Goal: Task Accomplishment & Management: Manage account settings

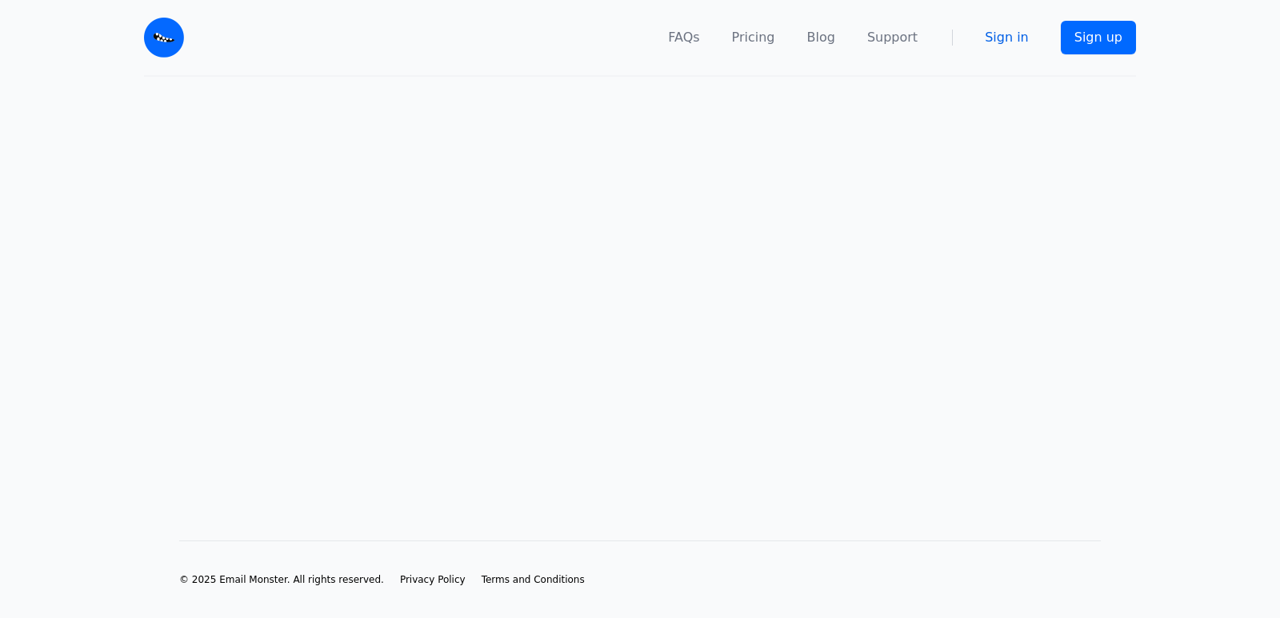
click at [1016, 35] on link "Sign in" at bounding box center [1007, 37] width 44 height 19
click at [1011, 38] on link "Sign in" at bounding box center [1007, 37] width 44 height 19
click at [1009, 42] on link "Sign in" at bounding box center [1007, 37] width 44 height 19
